Goal: Task Accomplishment & Management: Use online tool/utility

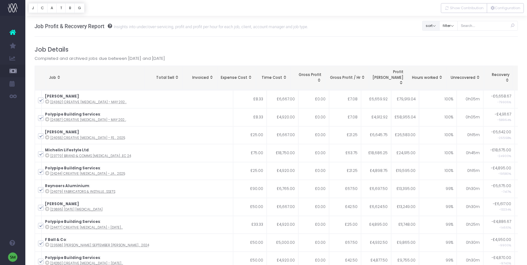
click at [432, 27] on button "sort" at bounding box center [431, 26] width 17 height 10
drag, startPoint x: 405, startPoint y: 41, endPoint x: 400, endPoint y: 44, distance: 6.4
click at [455, 26] on button "filter" at bounding box center [449, 26] width 18 height 10
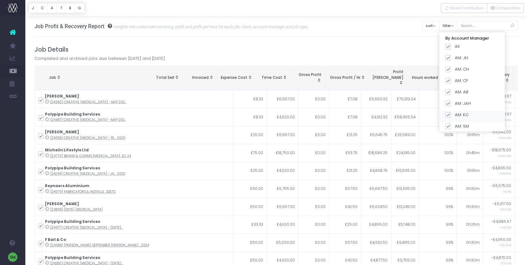
click at [451, 114] on span at bounding box center [449, 115] width 6 height 6
click at [455, 114] on input "AM: KC" at bounding box center [457, 114] width 4 height 4
checkbox input "false"
drag, startPoint x: 456, startPoint y: 45, endPoint x: 455, endPoint y: 106, distance: 60.9
click at [451, 47] on span at bounding box center [449, 47] width 6 height 6
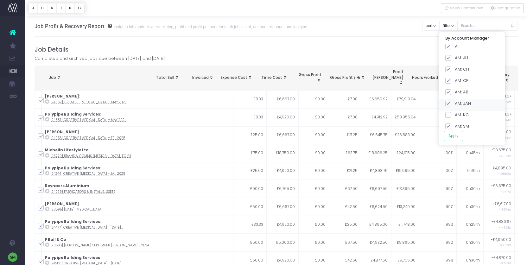
click at [455, 47] on input "All" at bounding box center [457, 45] width 4 height 4
checkbox input "false"
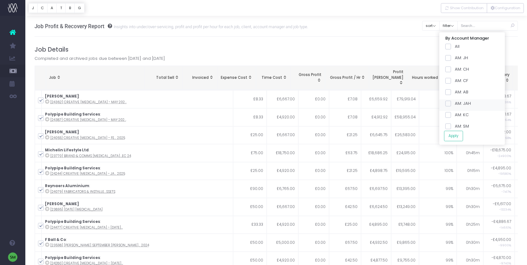
checkbox input "false"
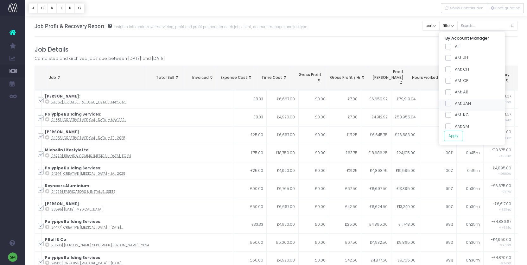
checkbox input "false"
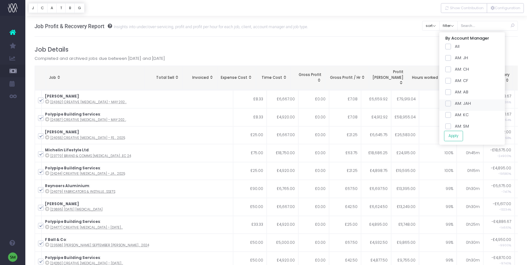
checkbox input "false"
click at [451, 125] on span at bounding box center [449, 127] width 6 height 6
click at [455, 125] on input "AM: SM" at bounding box center [457, 125] width 4 height 4
checkbox input "true"
drag, startPoint x: 456, startPoint y: 134, endPoint x: 4, endPoint y: 7, distance: 469.2
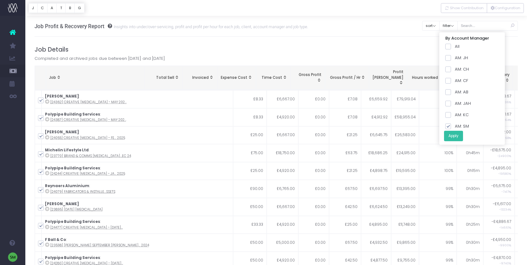
click at [456, 135] on button "Apply" at bounding box center [453, 136] width 19 height 10
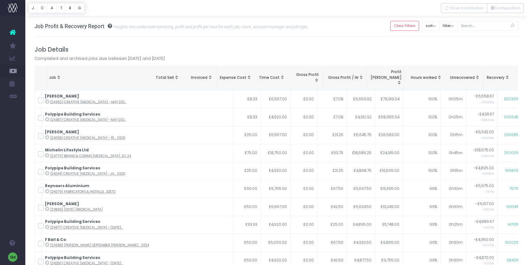
click at [59, 75] on span "Job: activate to sort column ascending" at bounding box center [58, 77] width 5 height 5
click at [58, 75] on span "Job: activate to sort column ascending" at bounding box center [58, 77] width 5 height 5
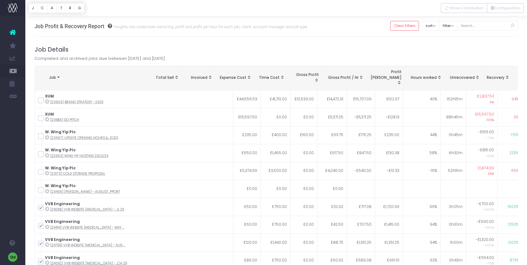
click at [58, 75] on span "Job: activate to sort column ascending" at bounding box center [58, 77] width 5 height 5
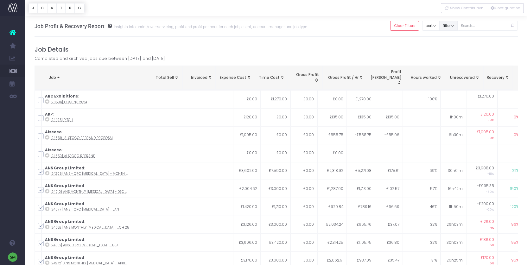
click at [458, 27] on button "filter" at bounding box center [449, 26] width 18 height 10
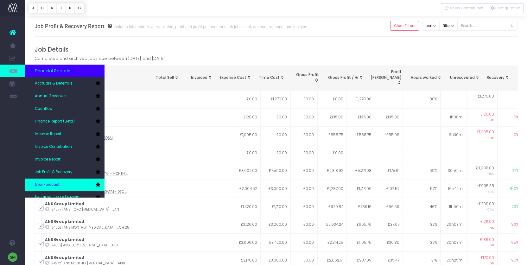
click at [66, 188] on link "New Forecast" at bounding box center [64, 185] width 79 height 13
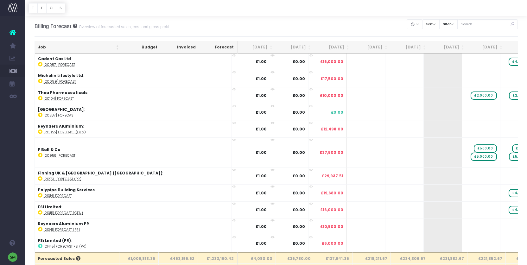
drag, startPoint x: 116, startPoint y: 50, endPoint x: 121, endPoint y: 49, distance: 5.2
click at [116, 50] on th "Job" at bounding box center [78, 47] width 87 height 12
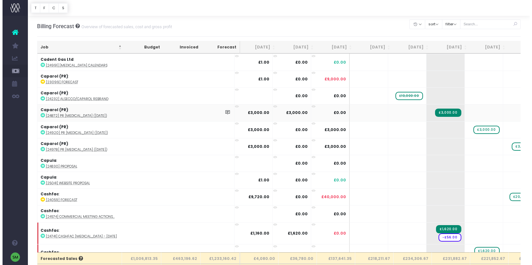
scroll to position [771, 0]
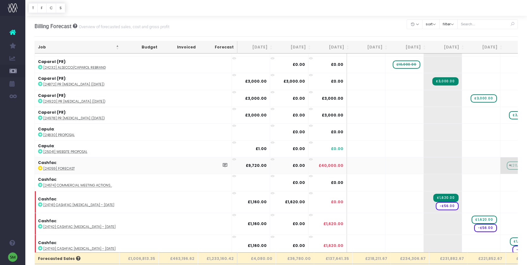
click at [501, 166] on span "+" at bounding box center [510, 166] width 19 height 16
type input "20,000.00"
click at [407, 168] on body "Oh my... this is bad. wayahead wasn't able to load this page. Please contact su…" at bounding box center [263, 132] width 527 height 265
click at [407, 168] on div at bounding box center [263, 132] width 527 height 265
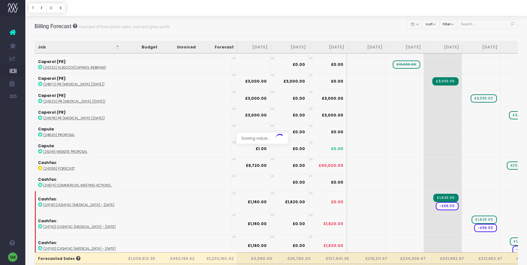
drag, startPoint x: 407, startPoint y: 168, endPoint x: 404, endPoint y: 165, distance: 4.1
click at [407, 168] on div at bounding box center [263, 132] width 527 height 265
click at [495, 166] on div at bounding box center [263, 132] width 527 height 265
click at [495, 165] on div at bounding box center [263, 132] width 527 height 265
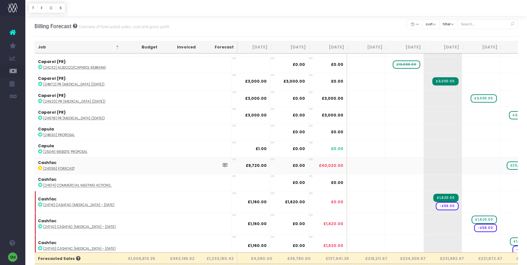
type input "20,000.00"
click at [417, 165] on div at bounding box center [263, 132] width 527 height 265
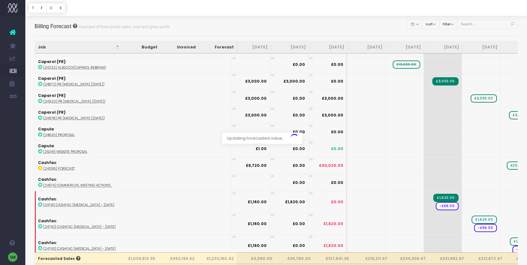
click at [417, 165] on div at bounding box center [263, 132] width 527 height 265
